Goal: Task Accomplishment & Management: Use online tool/utility

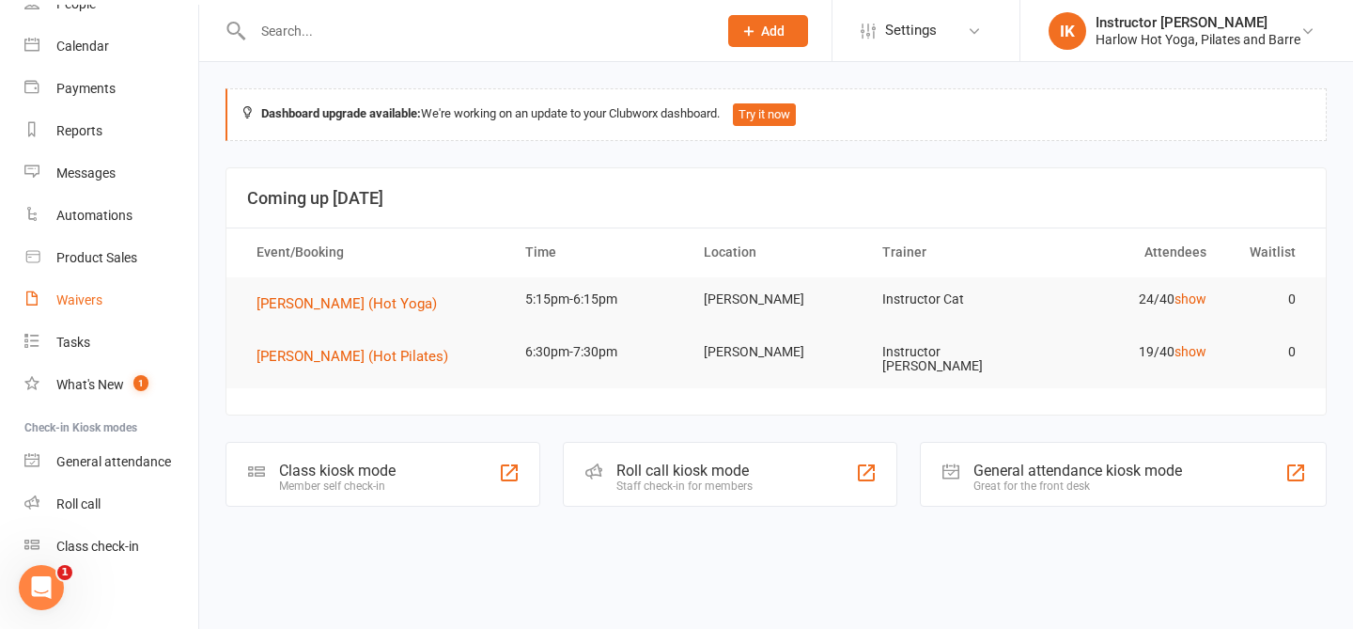
scroll to position [148, 0]
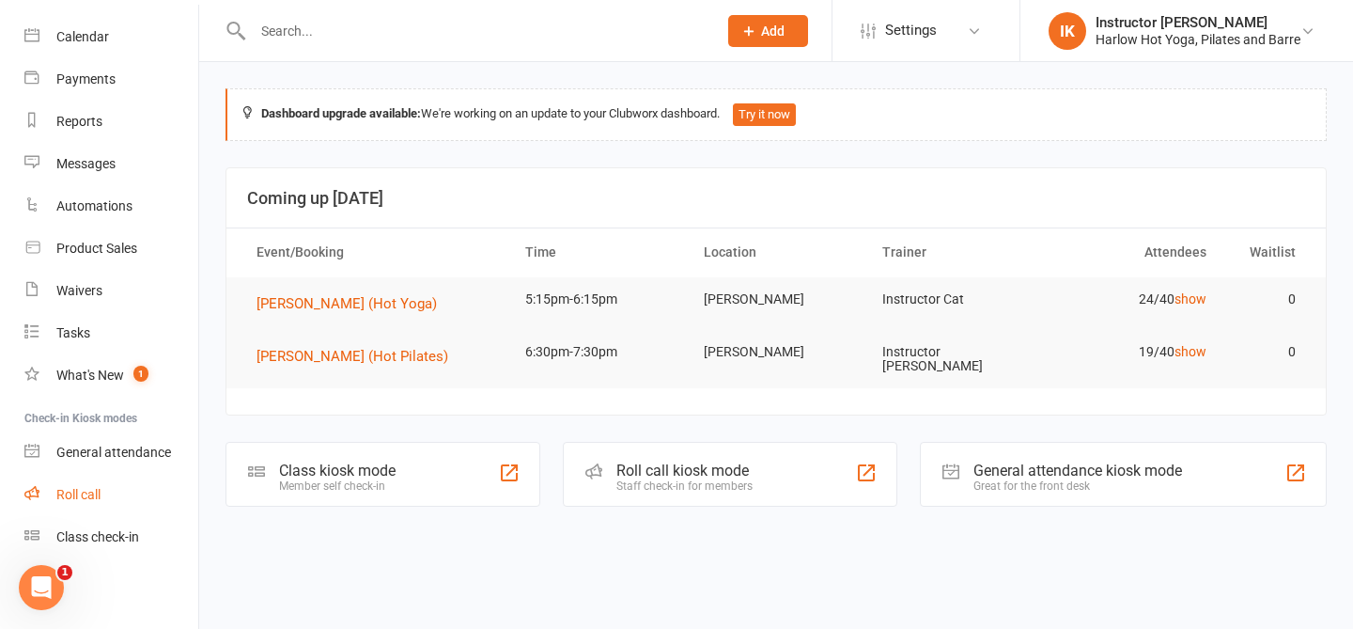
click at [94, 504] on link "Roll call" at bounding box center [111, 495] width 174 height 42
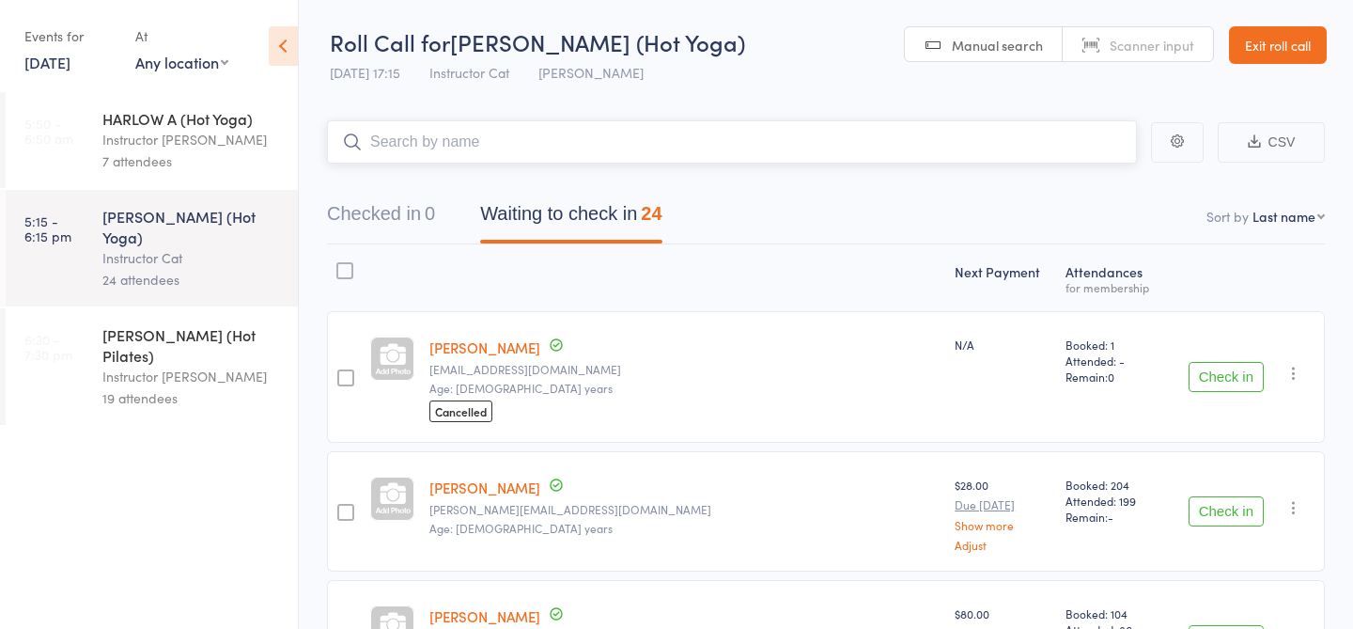
click at [405, 148] on input "search" at bounding box center [732, 141] width 810 height 43
type input "23842"
click at [1084, 188] on link "Check in" at bounding box center [1085, 181] width 67 height 29
click at [176, 387] on div "19 attendees" at bounding box center [192, 398] width 180 height 22
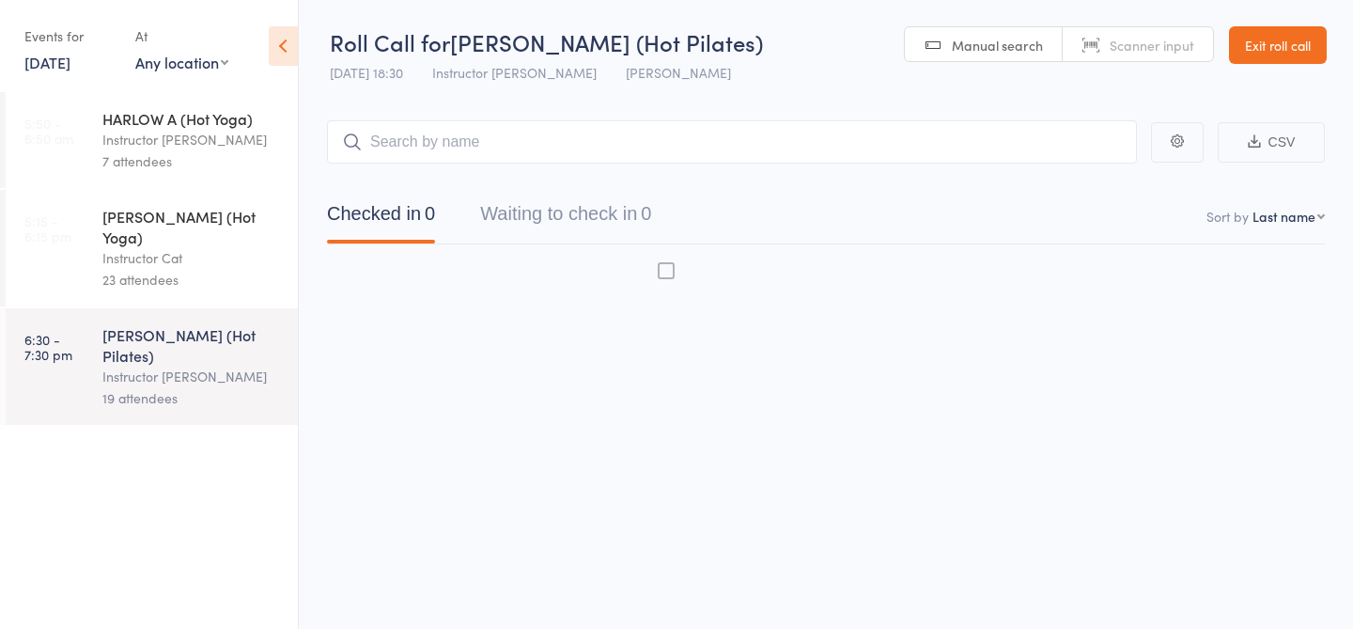
click at [183, 247] on div "Instructor Cat" at bounding box center [192, 258] width 180 height 22
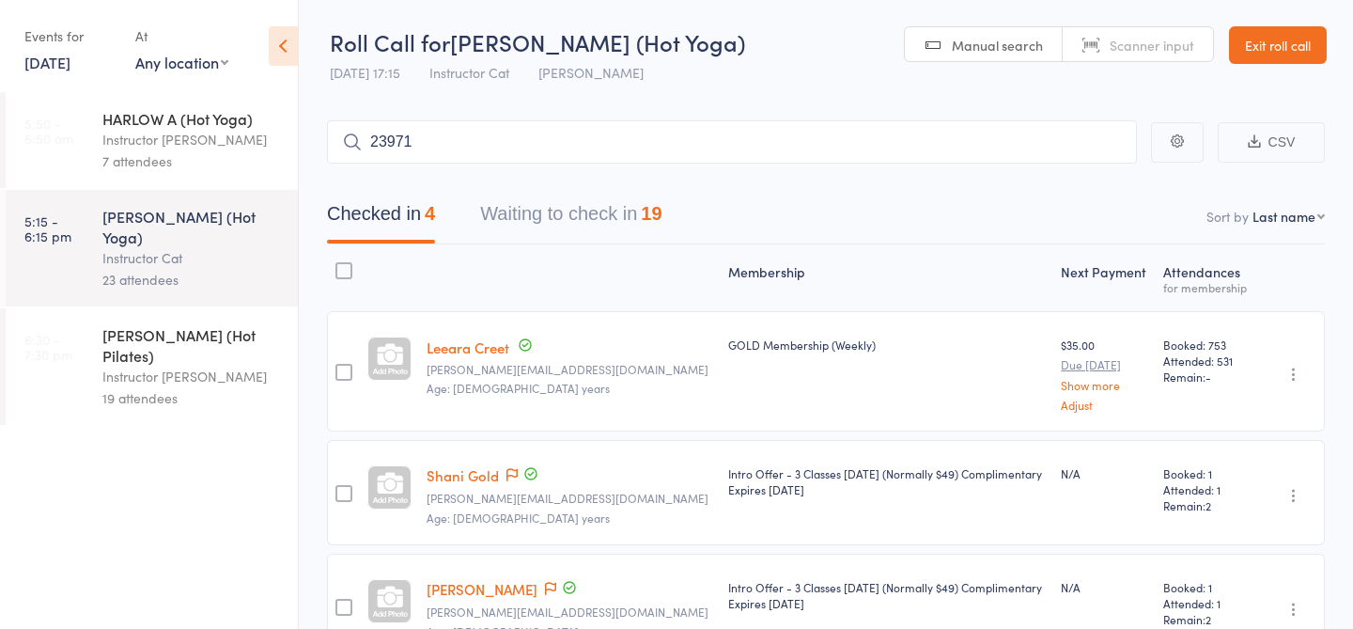
type input "23971"
click at [1106, 190] on link "Check in" at bounding box center [1085, 181] width 67 height 29
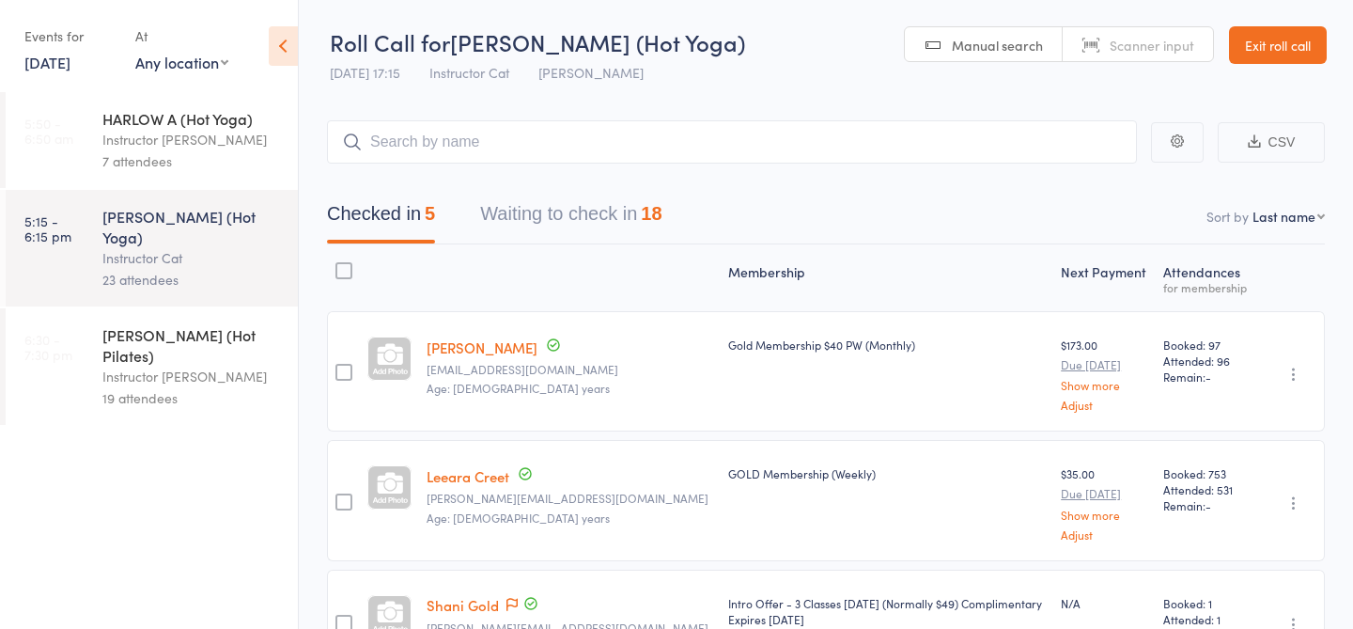
click at [596, 244] on div "Membership Next Payment Atten­dances for membership Brendan Callinan brendan.ca…" at bounding box center [826, 576] width 998 height 665
click at [584, 216] on button "Waiting to check in 18" at bounding box center [570, 219] width 181 height 50
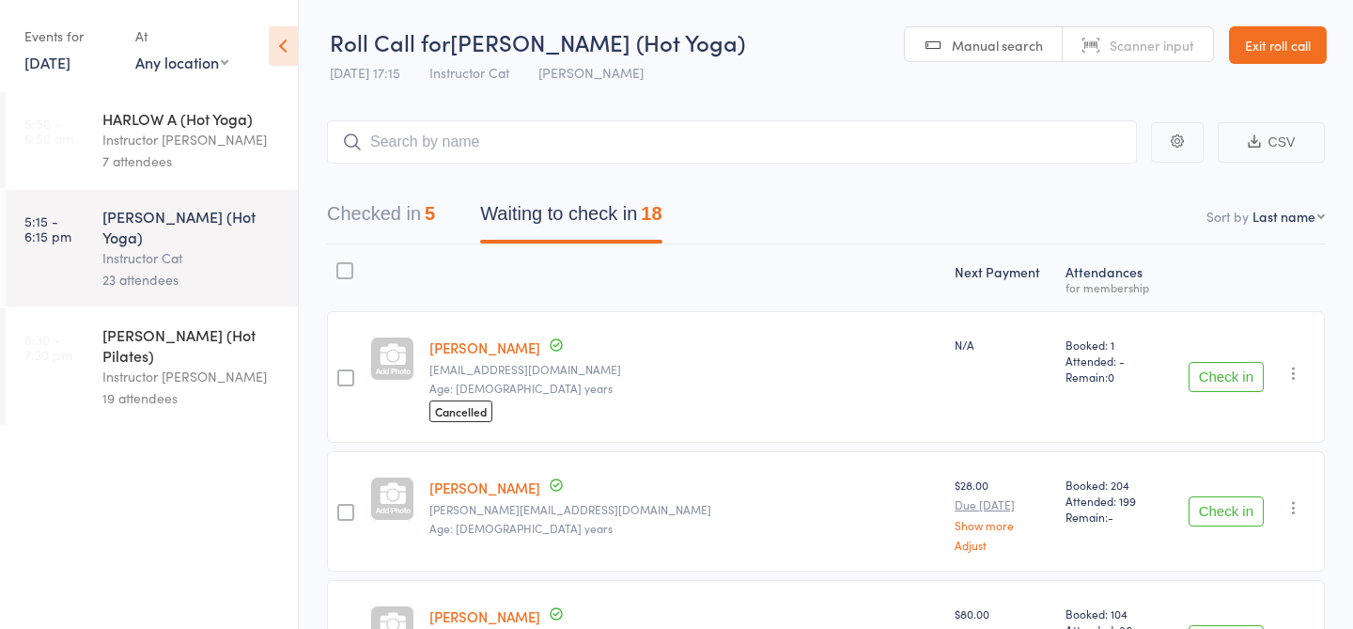
click at [1233, 371] on button "Check in" at bounding box center [1226, 377] width 75 height 30
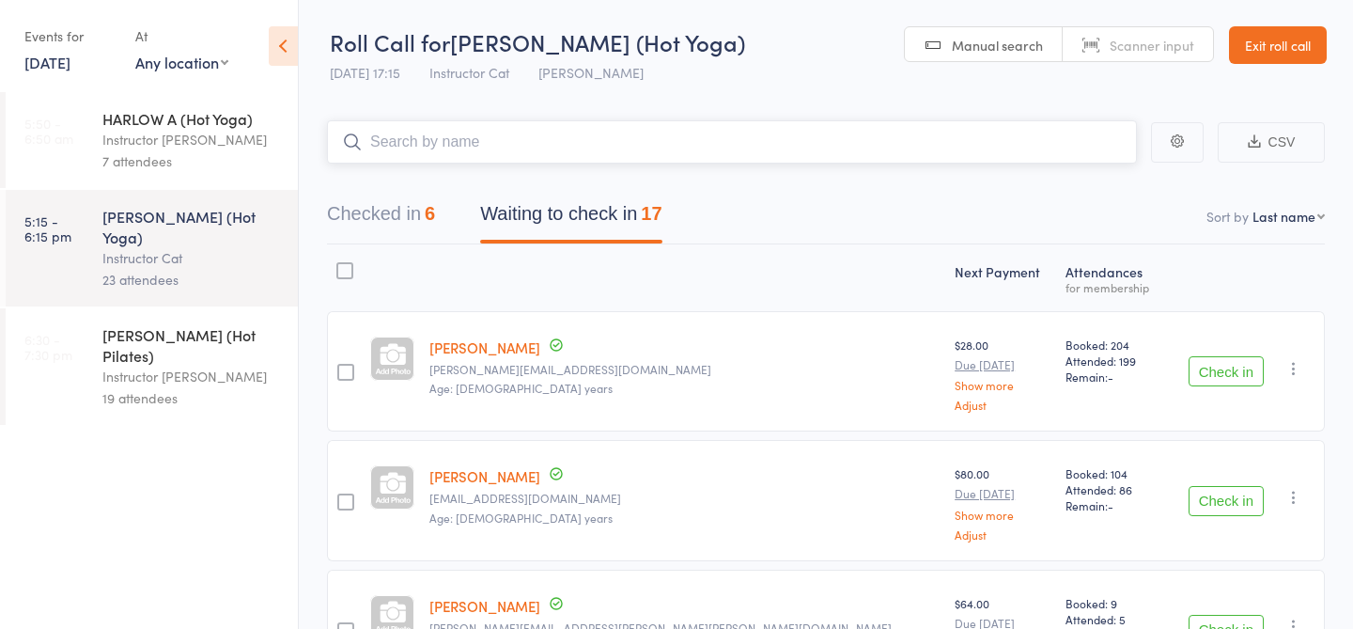
click at [958, 149] on input "search" at bounding box center [732, 141] width 810 height 43
type input "20076"
click at [1080, 185] on link "Drop in" at bounding box center [1087, 181] width 61 height 29
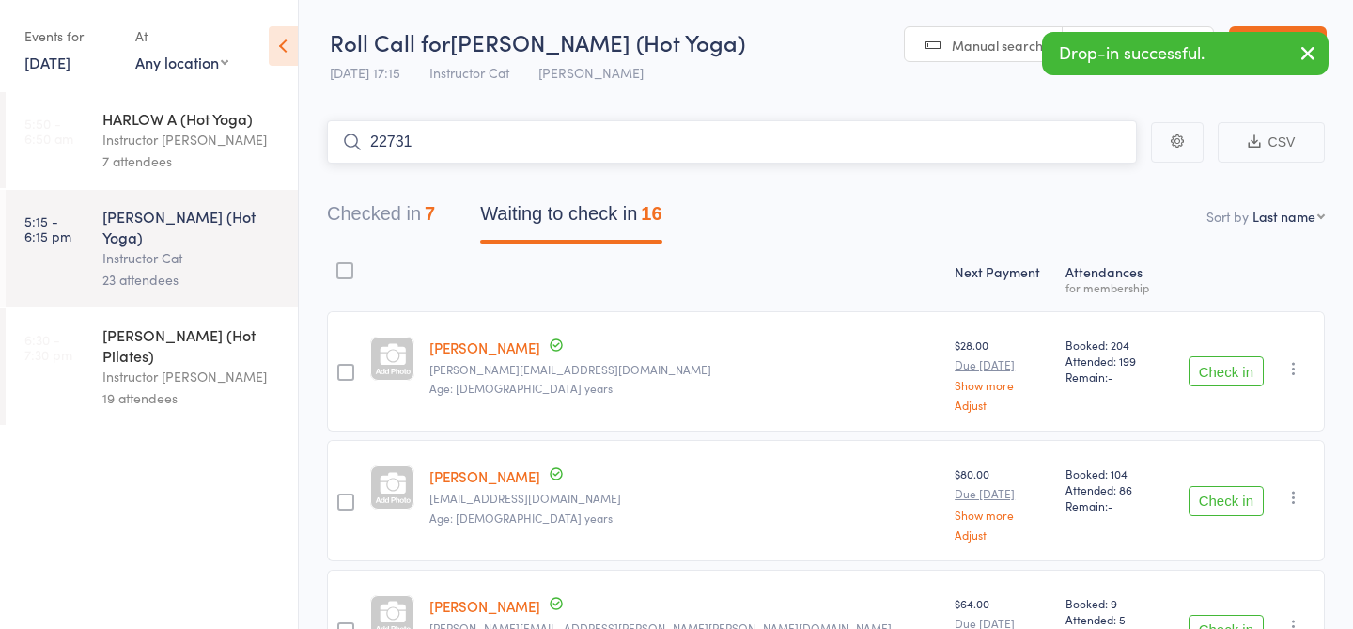
type input "22731"
click at [1074, 183] on link "Check in" at bounding box center [1085, 181] width 67 height 29
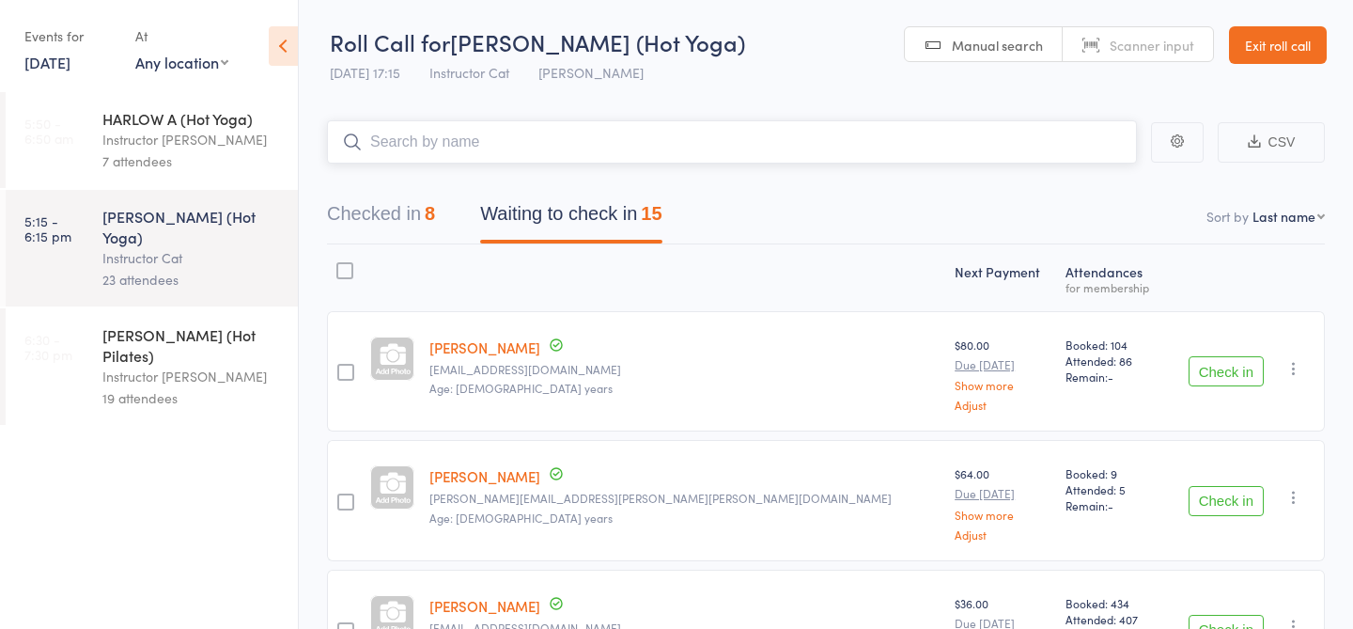
click at [981, 133] on input "search" at bounding box center [732, 141] width 810 height 43
type input "23956"
click at [1071, 177] on link "Check in" at bounding box center [1085, 181] width 67 height 29
type input "23794"
click at [1105, 187] on link "Check in" at bounding box center [1085, 181] width 67 height 29
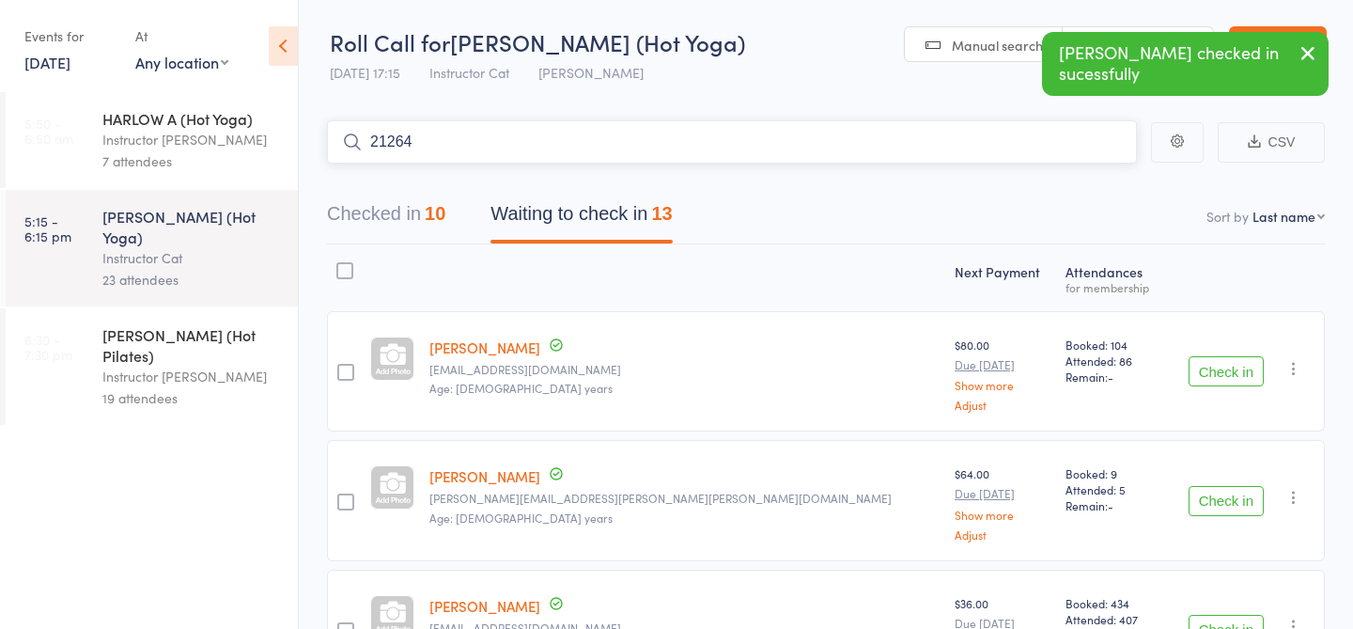
type input "21264"
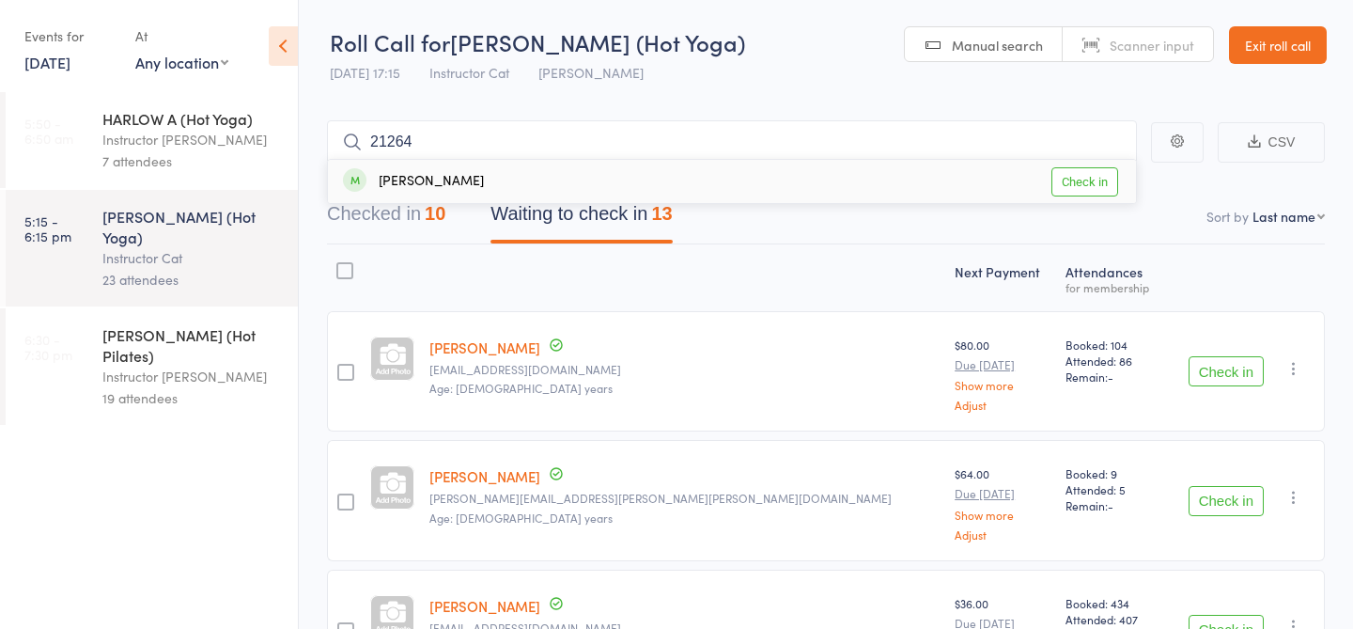
click at [1105, 187] on link "Check in" at bounding box center [1085, 181] width 67 height 29
type input "23771"
click at [1104, 181] on link "Check in" at bounding box center [1085, 181] width 67 height 29
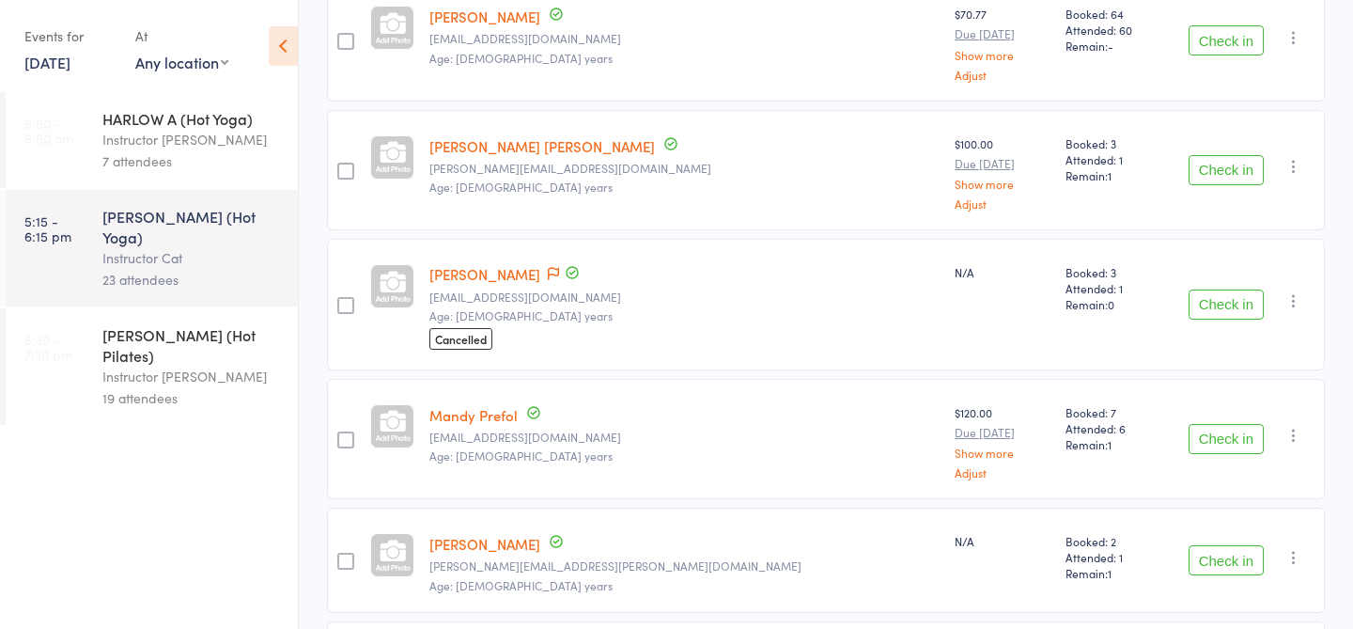
scroll to position [722, 0]
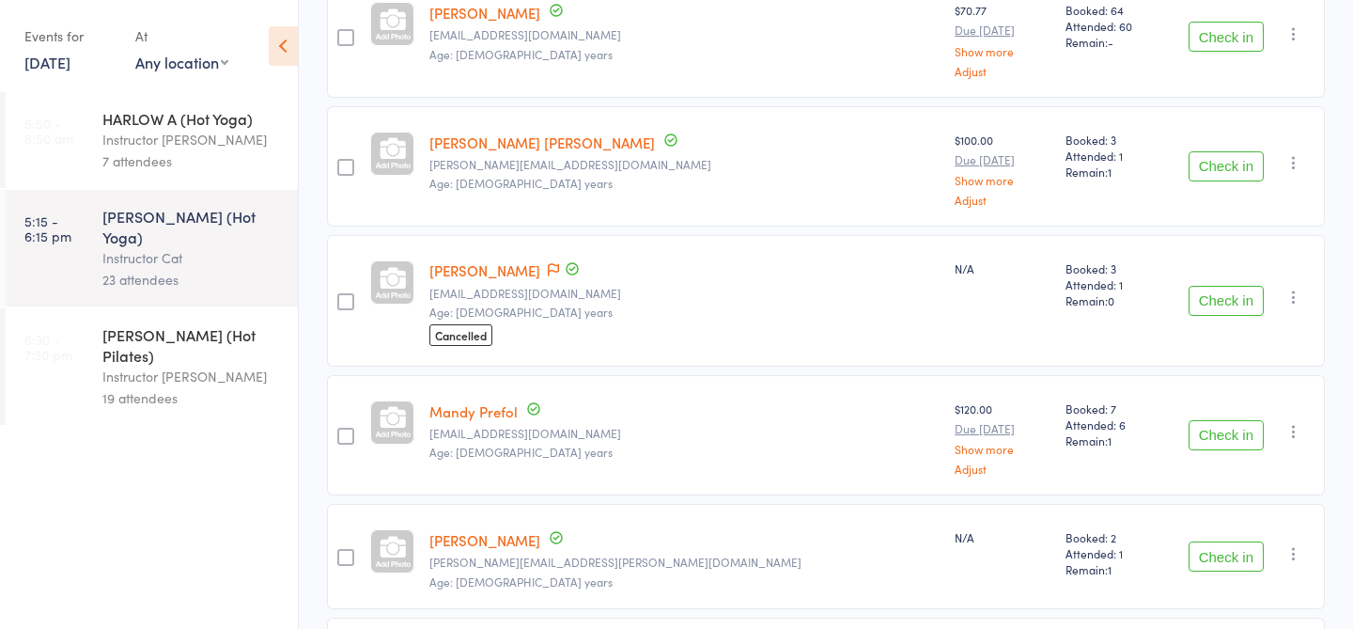
click at [1221, 305] on button "Check in" at bounding box center [1226, 301] width 75 height 30
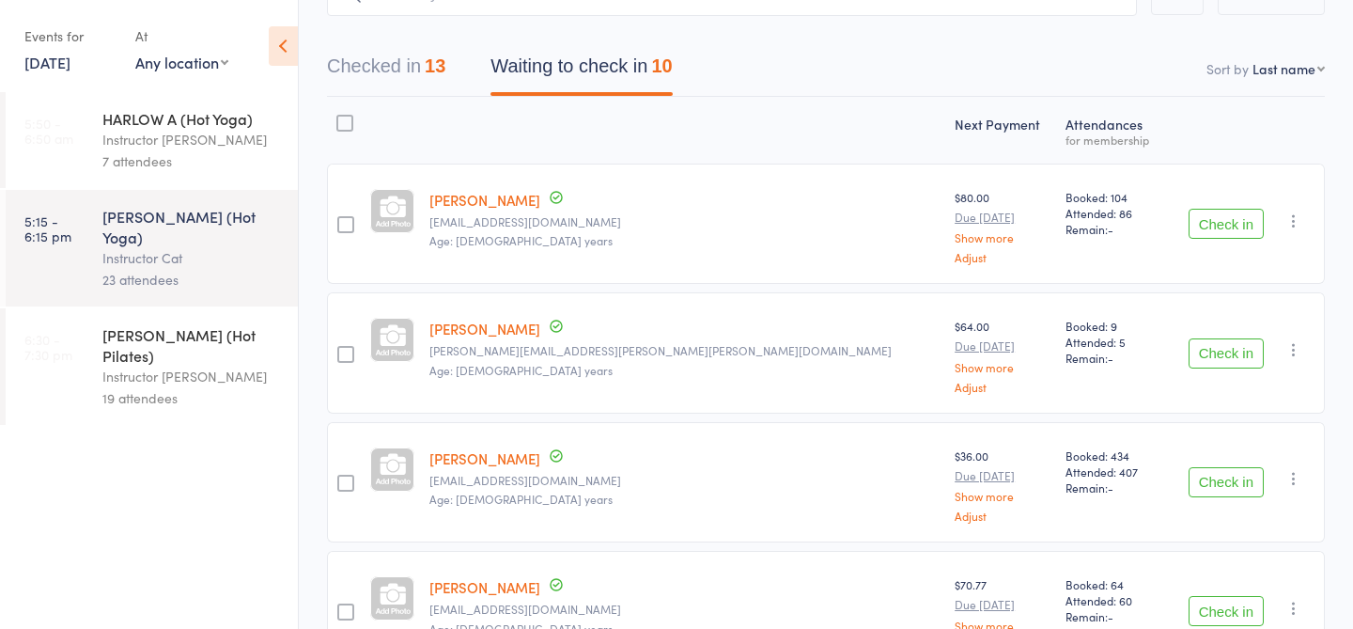
scroll to position [0, 0]
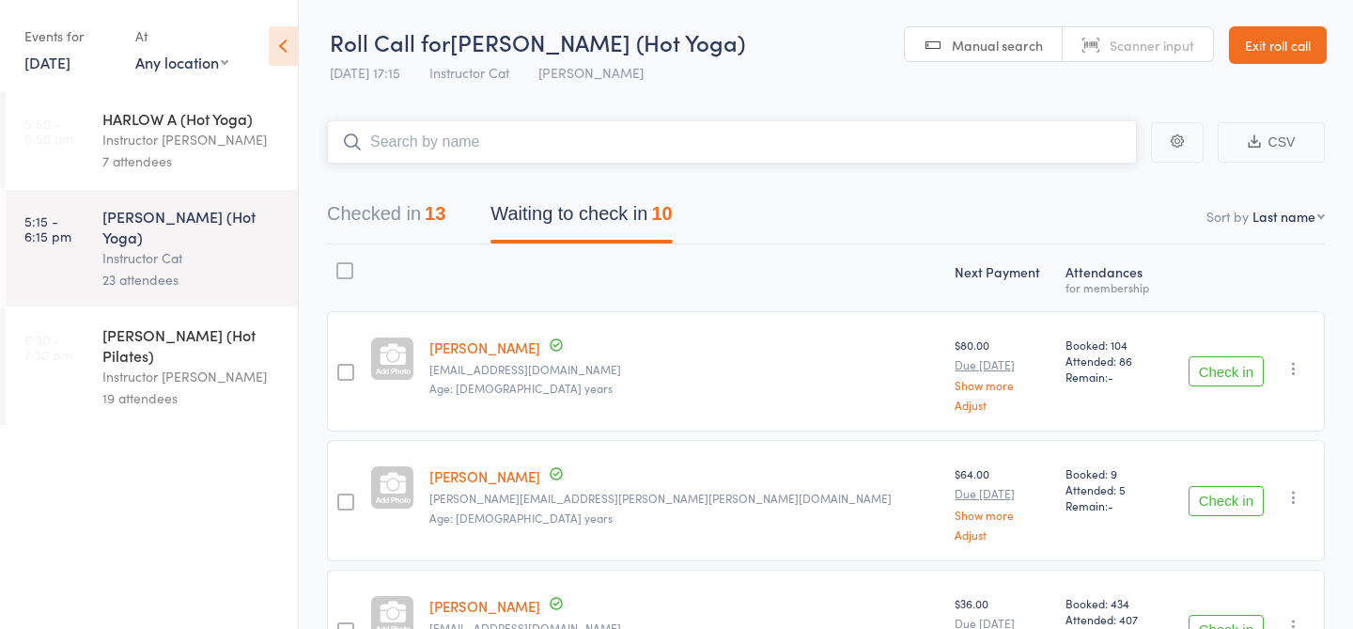
click at [422, 137] on input "search" at bounding box center [732, 141] width 810 height 43
type input "23425"
click at [1083, 179] on link "Check in" at bounding box center [1085, 181] width 67 height 29
type input "23193"
click at [1074, 180] on link "Check in" at bounding box center [1085, 181] width 67 height 29
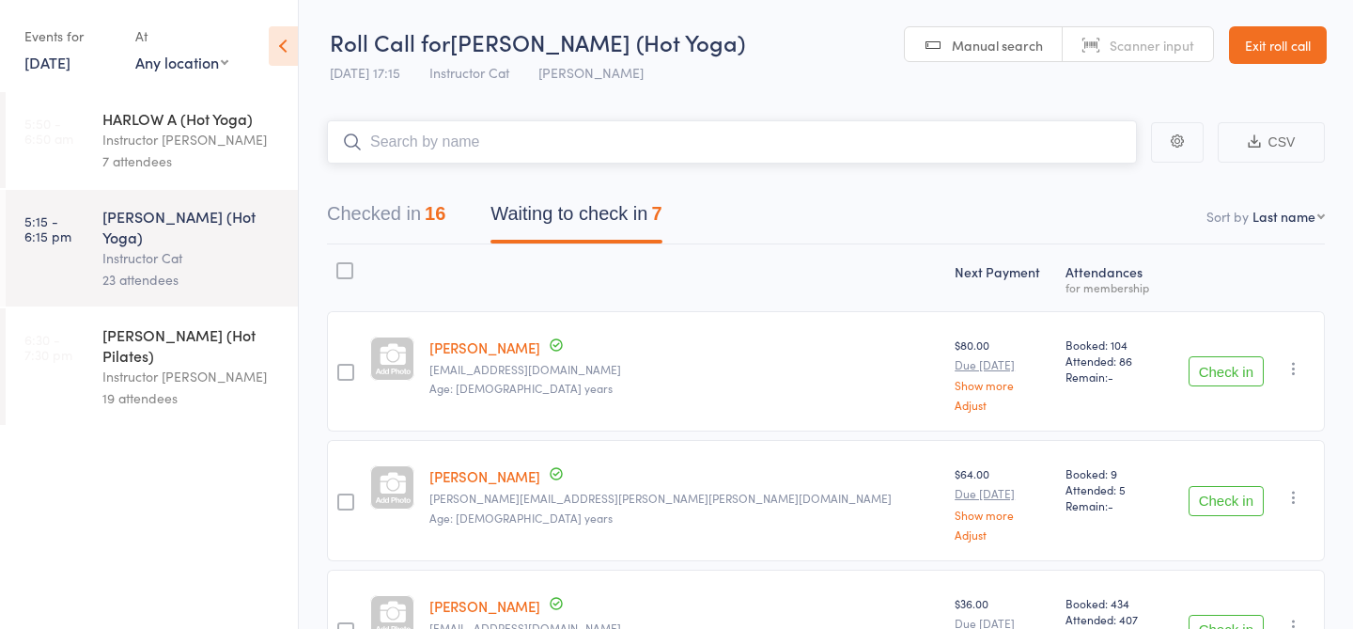
click at [744, 148] on input "search" at bounding box center [732, 141] width 810 height 43
type input "20056"
click at [1072, 179] on link "Check in" at bounding box center [1085, 181] width 67 height 29
type input "23849"
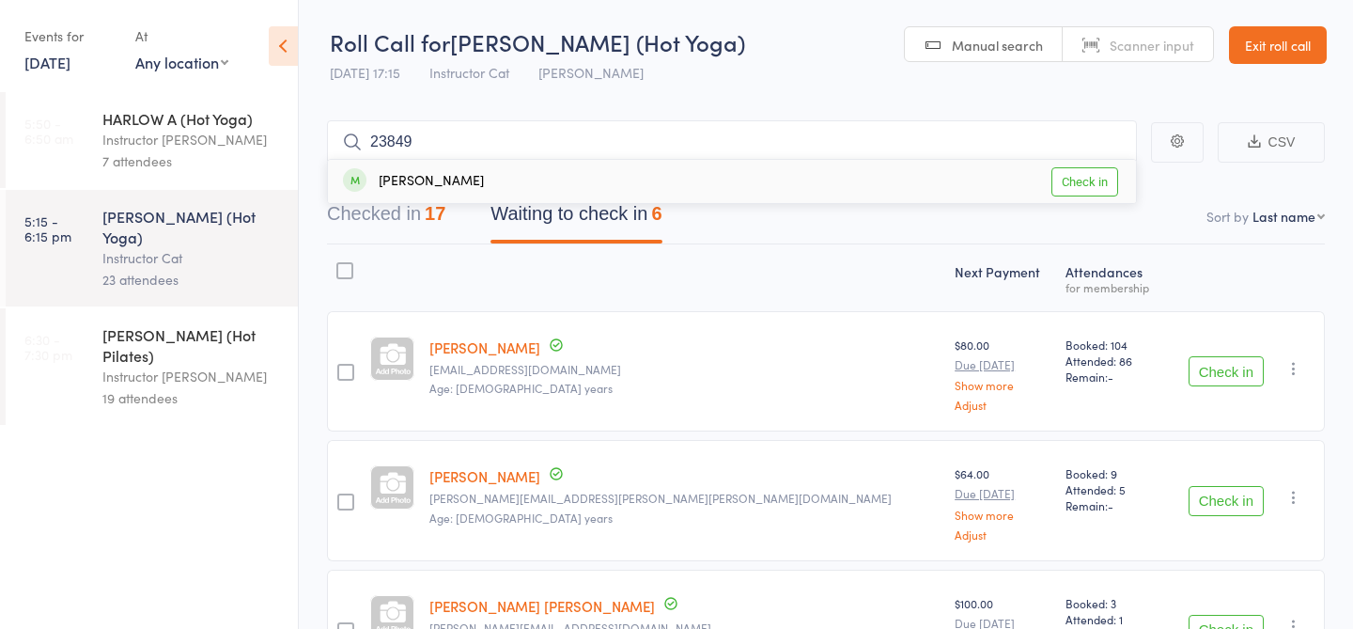
click at [1101, 178] on link "Check in" at bounding box center [1085, 181] width 67 height 29
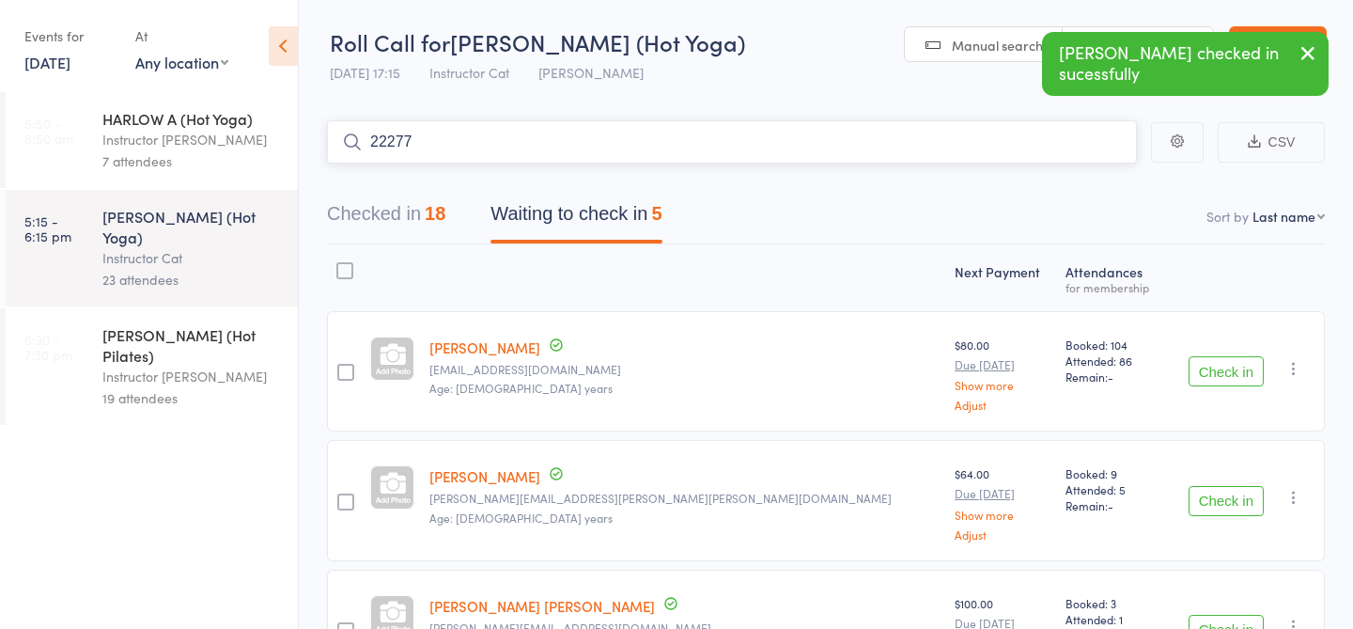
type input "22277"
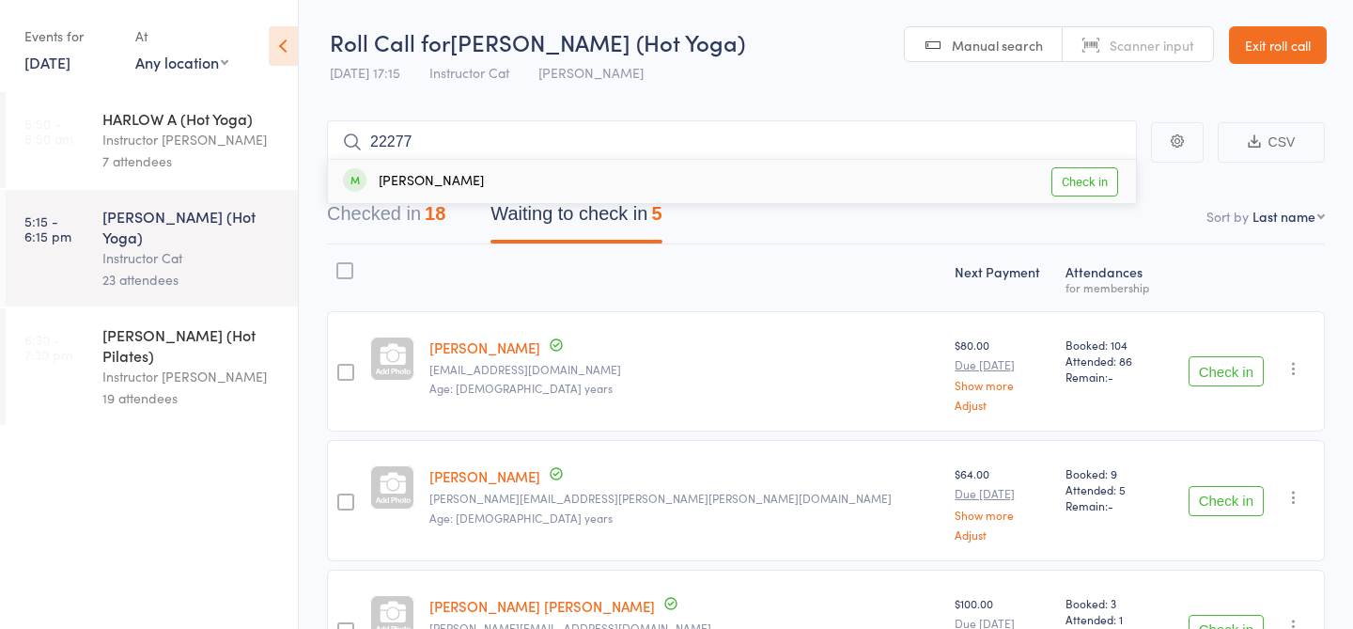
click at [1102, 177] on link "Check in" at bounding box center [1085, 181] width 67 height 29
type input "23863"
click at [1091, 180] on link "Drop in" at bounding box center [1087, 181] width 61 height 29
click at [683, 138] on input "search" at bounding box center [732, 141] width 810 height 43
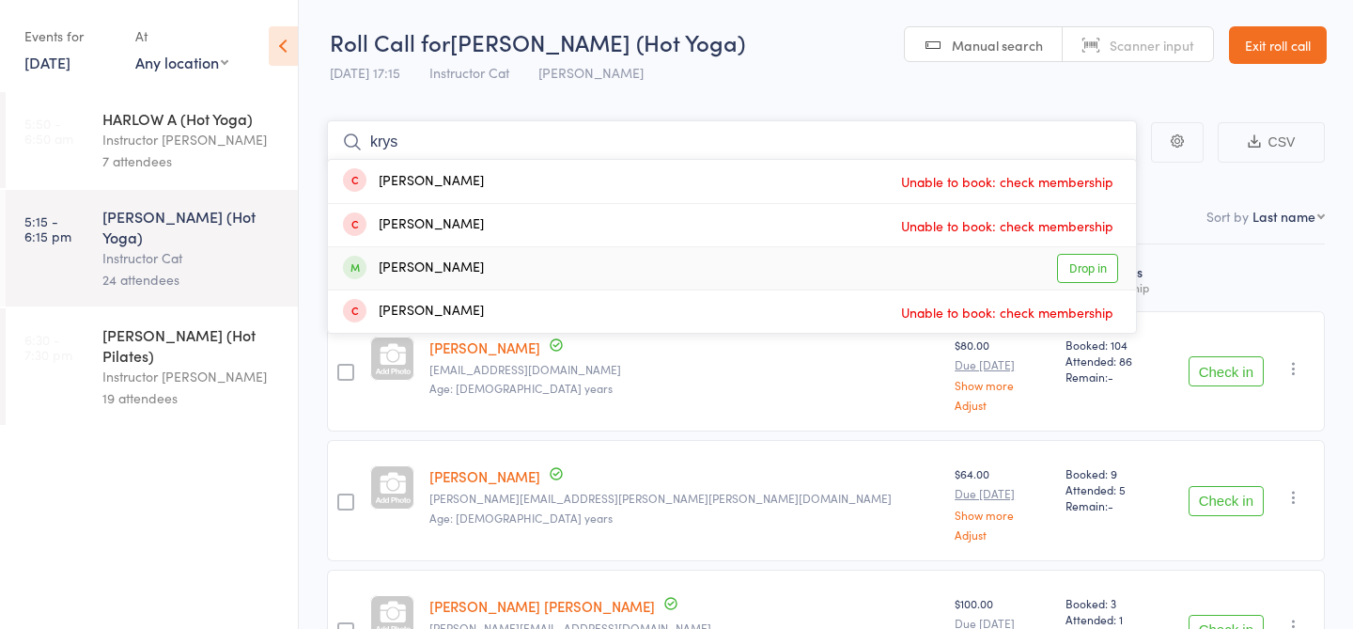
type input "krys"
click at [1078, 273] on link "Drop in" at bounding box center [1087, 268] width 61 height 29
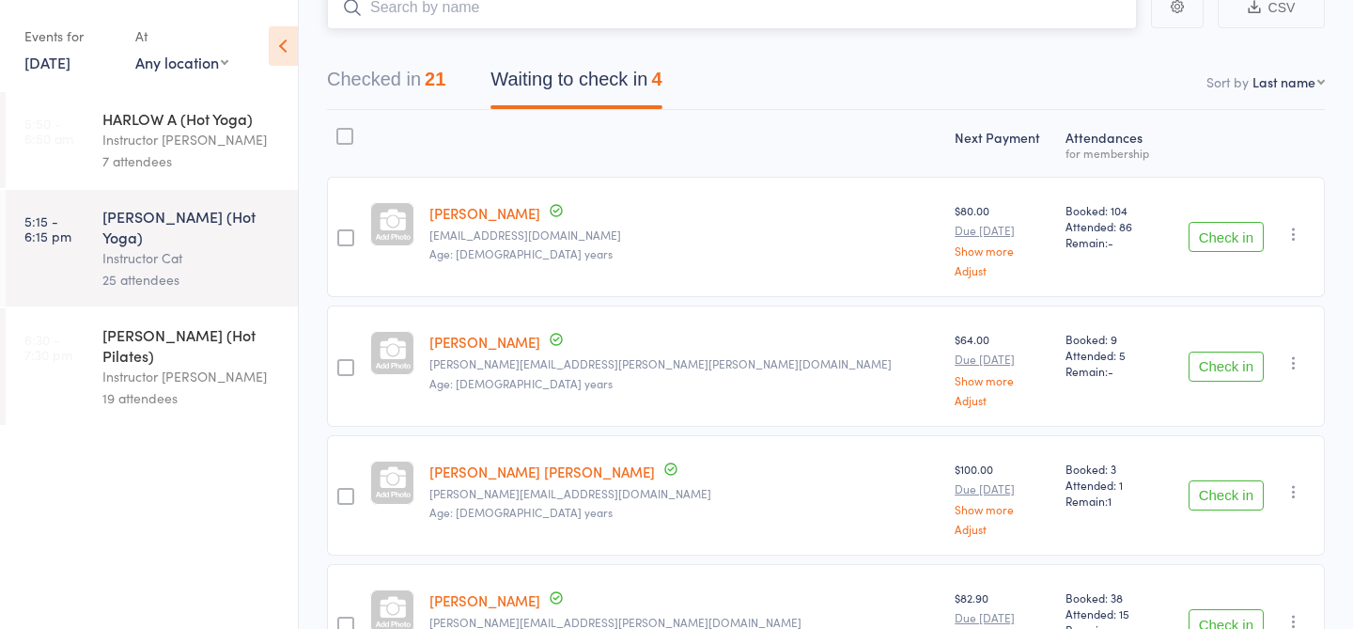
scroll to position [166, 0]
